Goal: Navigation & Orientation: Find specific page/section

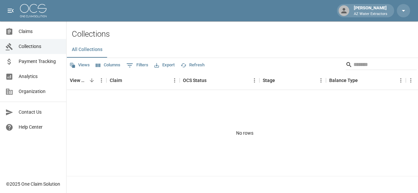
click at [32, 29] on span "Claims" at bounding box center [40, 31] width 42 height 7
